Goal: Transaction & Acquisition: Purchase product/service

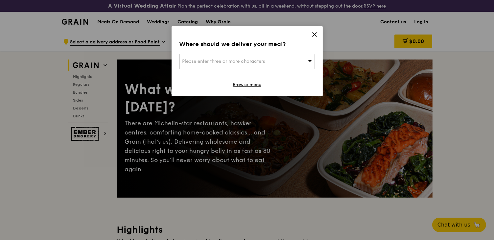
click at [311, 33] on icon at bounding box center [314, 35] width 6 height 6
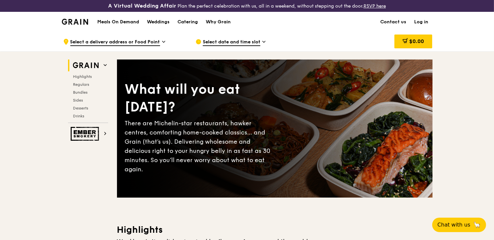
drag, startPoint x: 493, startPoint y: 18, endPoint x: 495, endPoint y: 28, distance: 9.4
click at [84, 83] on span "Regulars" at bounding box center [81, 84] width 17 height 5
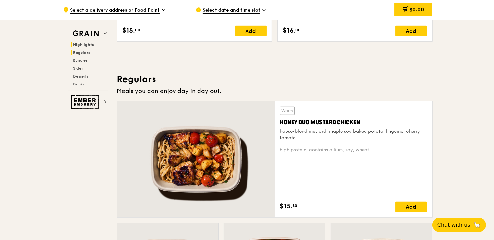
scroll to position [443, 0]
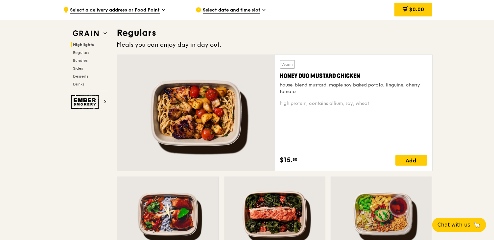
drag, startPoint x: 493, startPoint y: 49, endPoint x: 495, endPoint y: 55, distance: 6.2
click at [167, 220] on div at bounding box center [167, 214] width 101 height 75
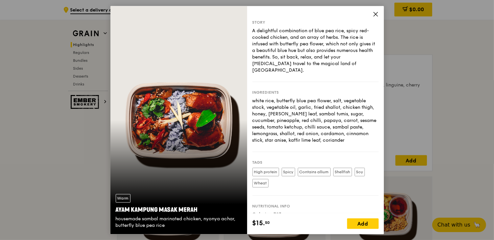
click at [373, 13] on icon at bounding box center [375, 14] width 6 height 6
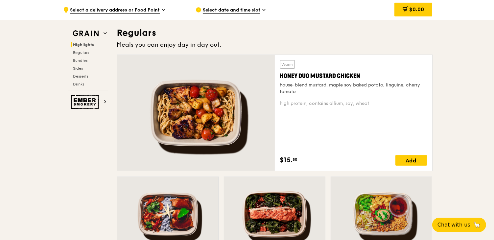
drag, startPoint x: 493, startPoint y: 50, endPoint x: 490, endPoint y: 79, distance: 29.1
click at [87, 54] on span "Regulars" at bounding box center [81, 52] width 17 height 5
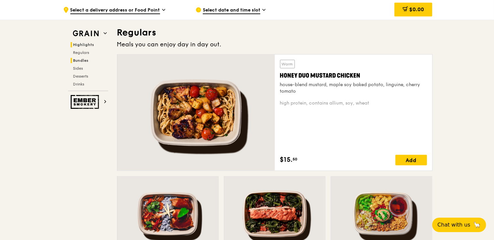
click at [80, 62] on span "Bundles" at bounding box center [80, 60] width 15 height 5
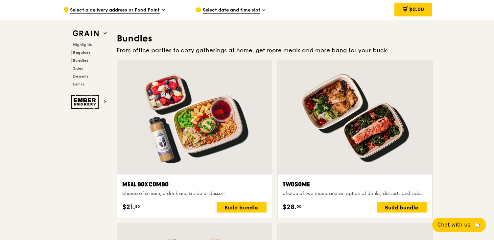
scroll to position [957, 0]
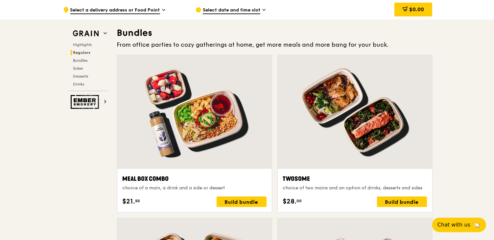
click at [80, 53] on span "Regulars" at bounding box center [81, 52] width 17 height 5
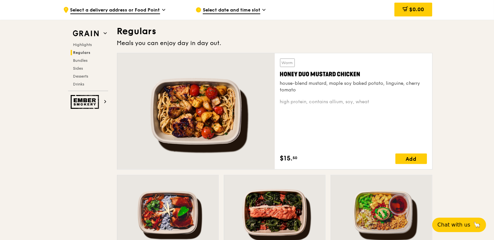
scroll to position [443, 0]
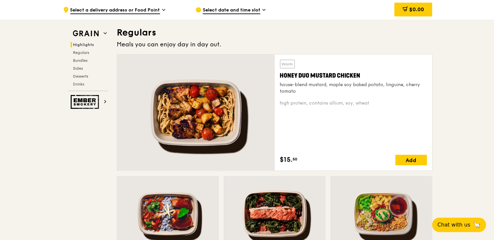
click at [393, 212] on div at bounding box center [381, 213] width 101 height 75
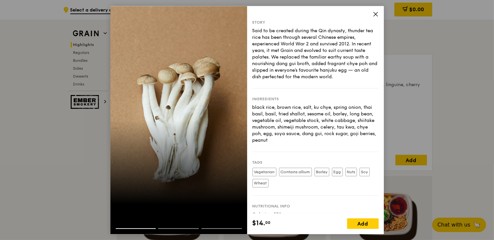
click at [374, 16] on icon at bounding box center [375, 14] width 6 height 6
